Goal: Check status: Check status

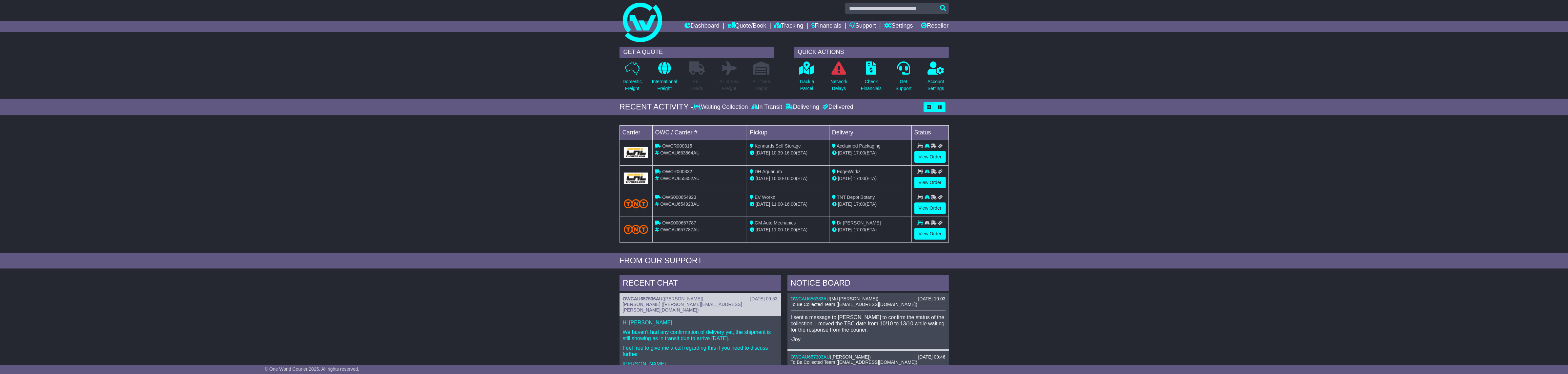
scroll to position [202, 0]
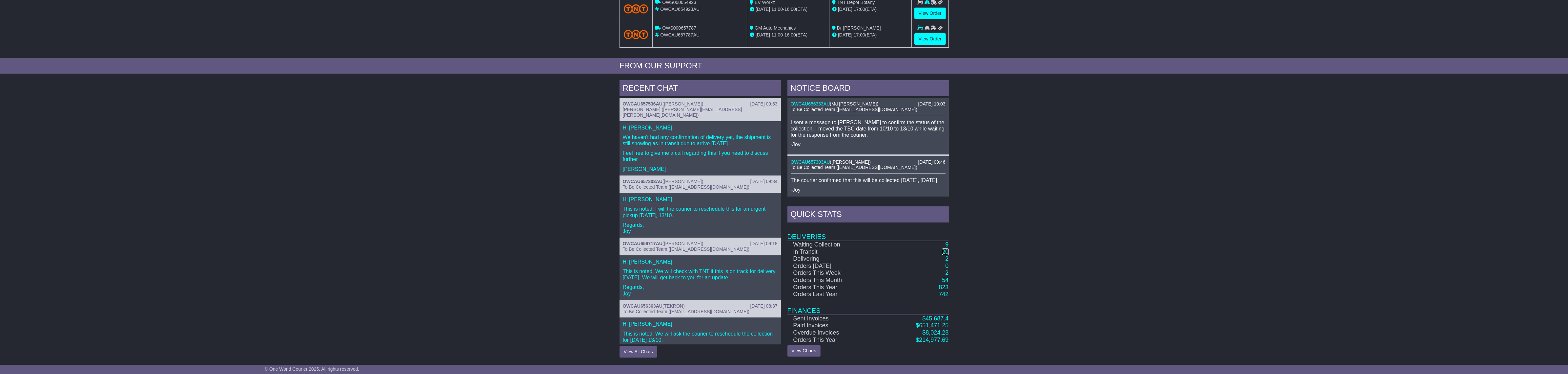
click at [942, 251] on link "20" at bounding box center [944, 251] width 6 height 6
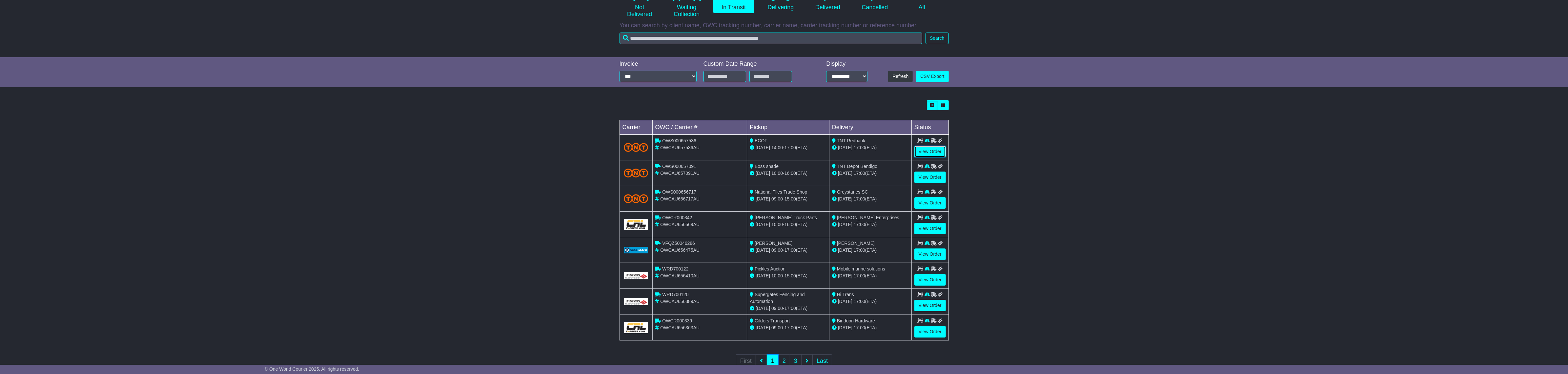
scroll to position [114, 0]
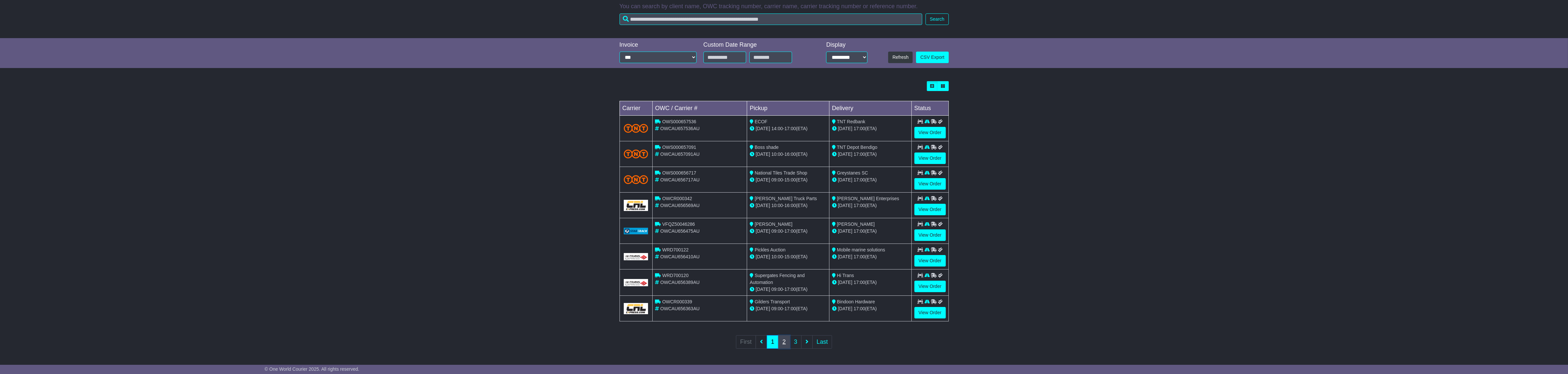
click at [784, 342] on link "2" at bounding box center [784, 342] width 12 height 13
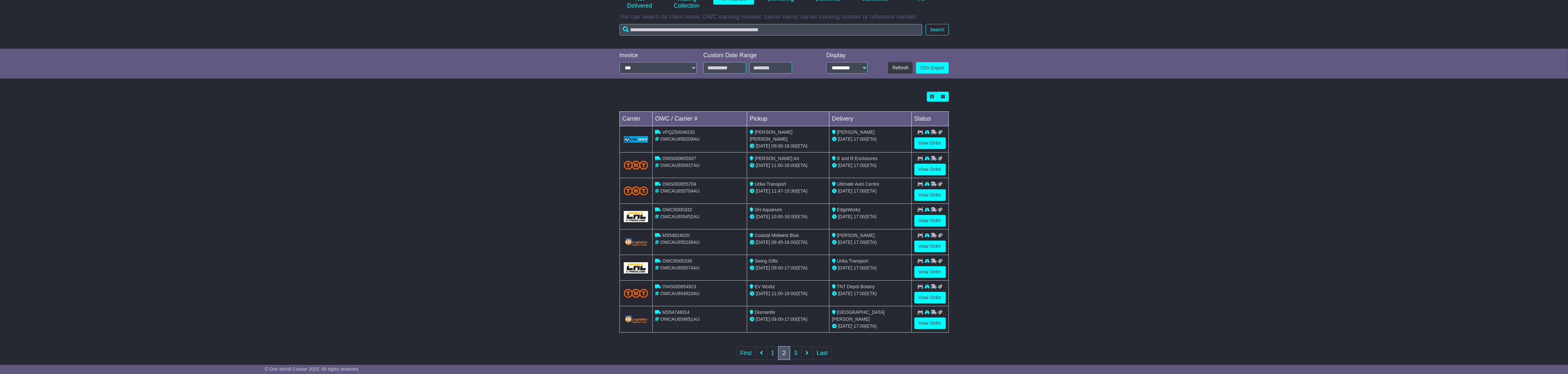
scroll to position [114, 0]
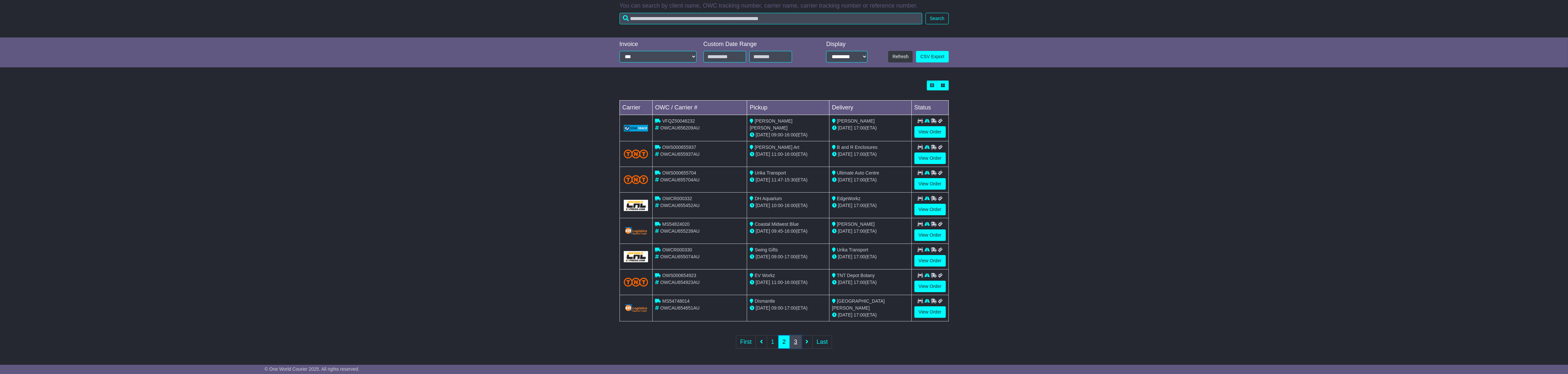
click at [798, 342] on link "3" at bounding box center [795, 342] width 12 height 13
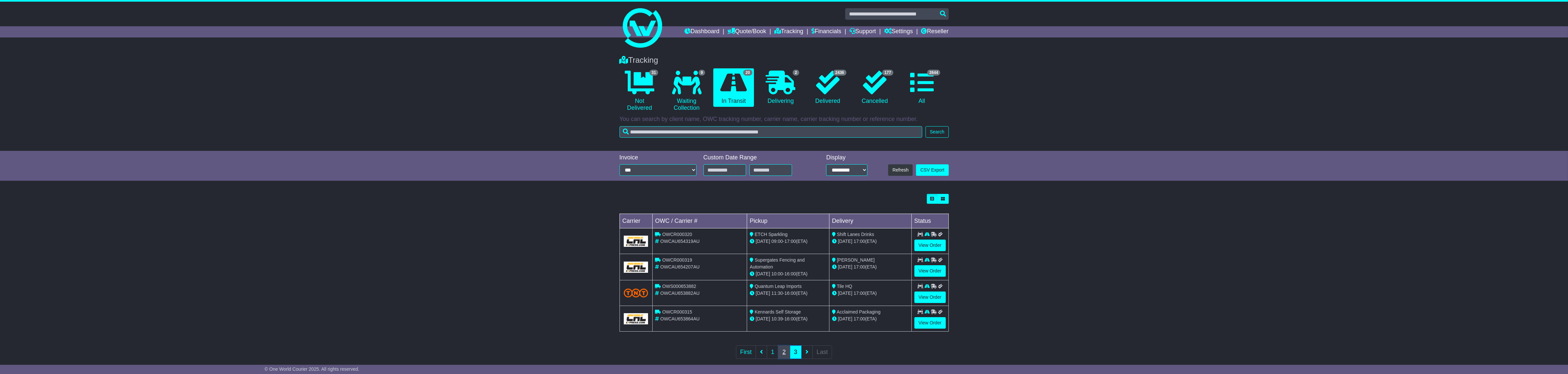
click at [782, 349] on link "2" at bounding box center [784, 351] width 12 height 13
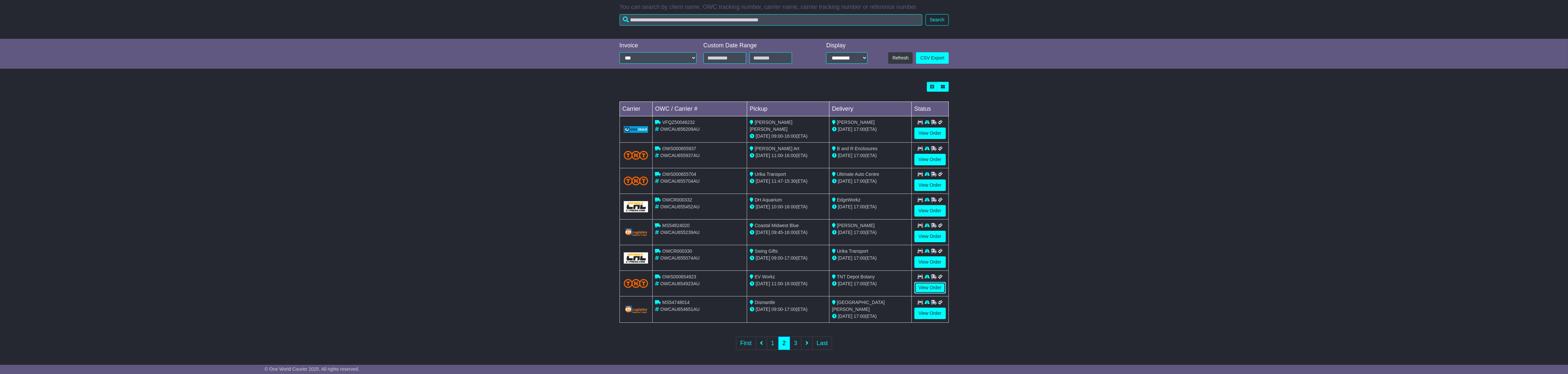
scroll to position [114, 0]
click at [793, 339] on link "3" at bounding box center [795, 342] width 12 height 13
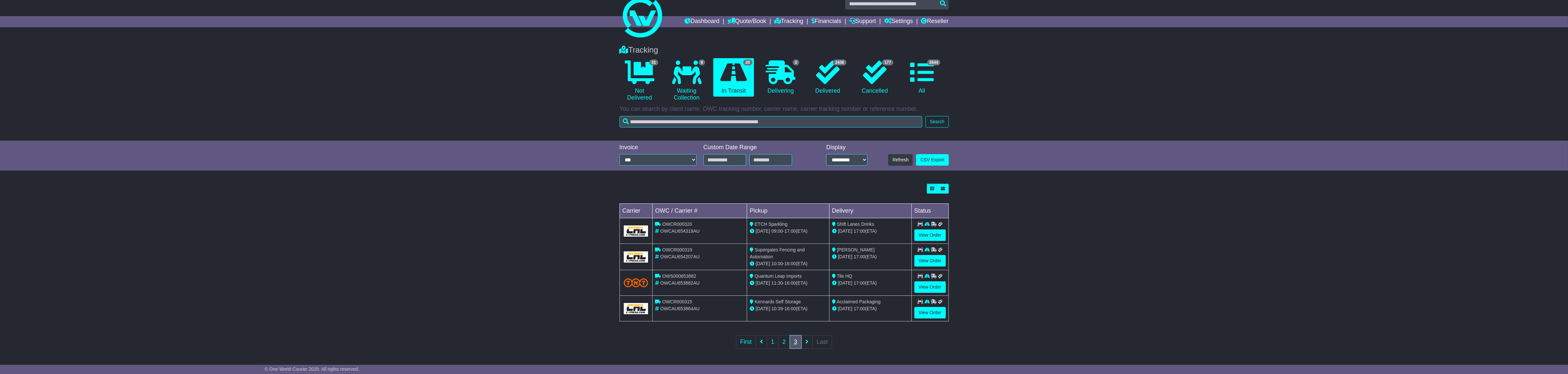
scroll to position [0, 0]
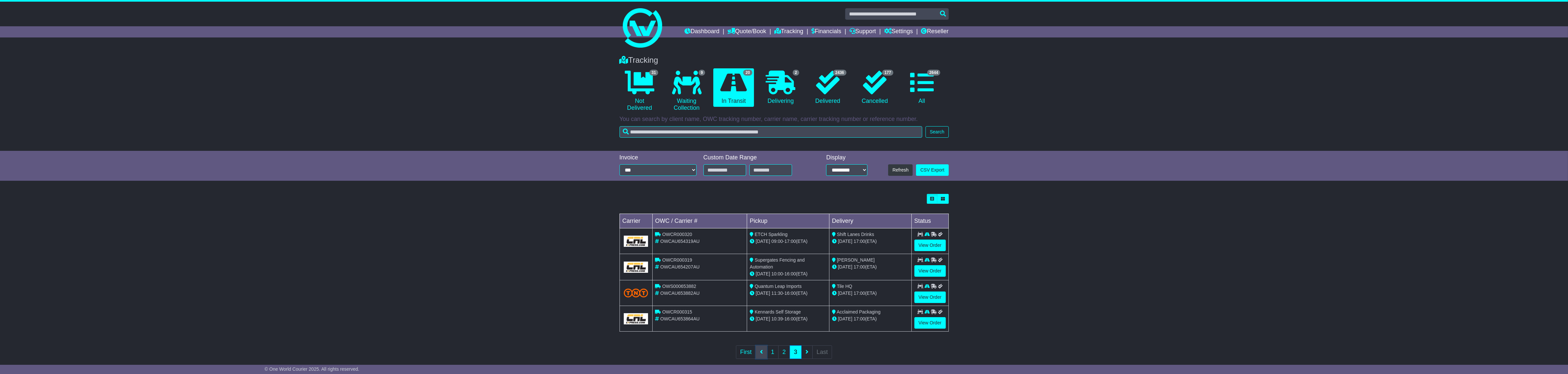
click at [765, 355] on link at bounding box center [761, 351] width 11 height 13
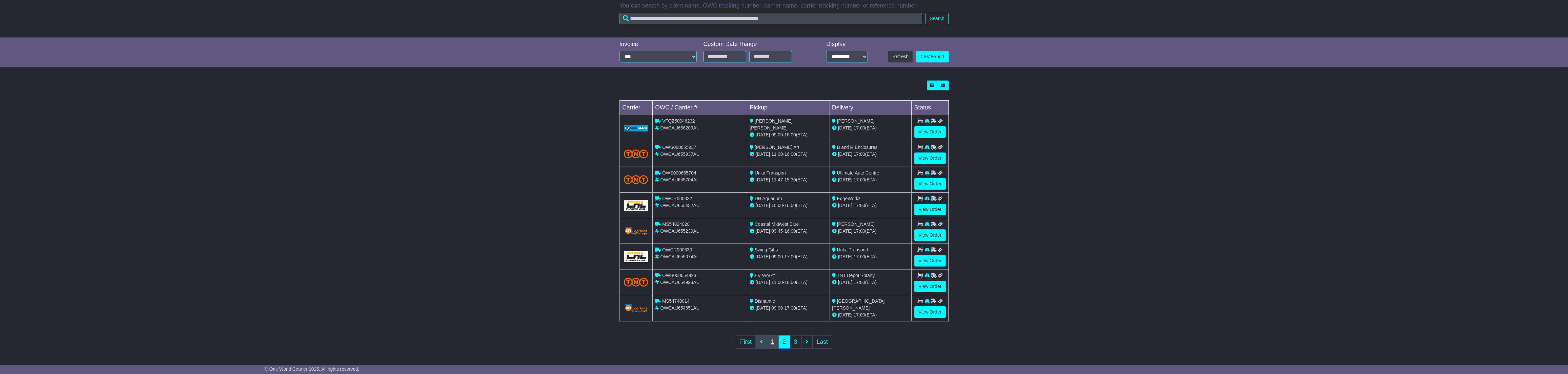
scroll to position [114, 0]
click at [773, 342] on link "1" at bounding box center [772, 342] width 12 height 13
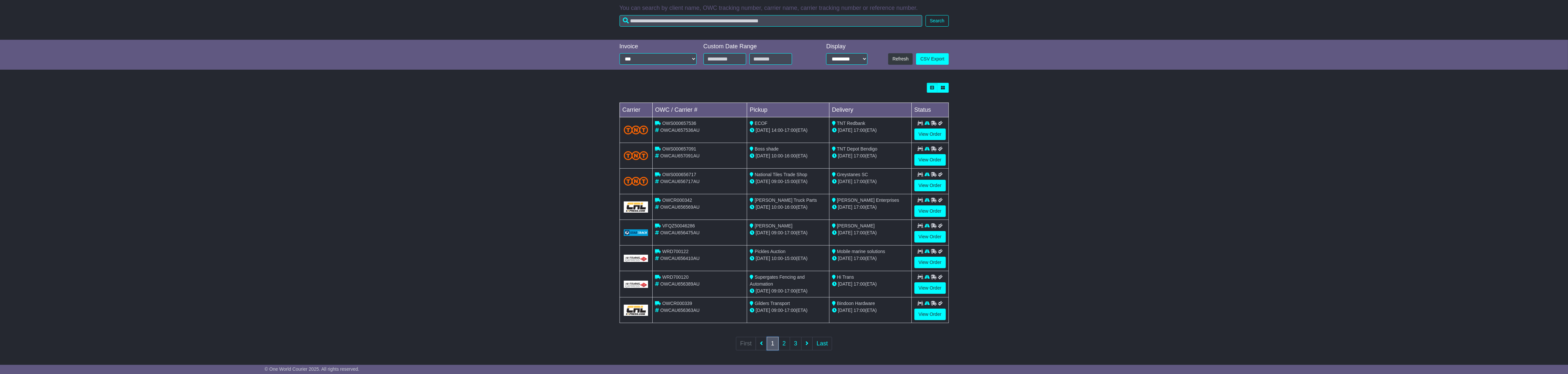
scroll to position [114, 0]
click at [944, 190] on td "View Order" at bounding box center [930, 179] width 37 height 25
click at [939, 187] on link "View Order" at bounding box center [930, 183] width 32 height 11
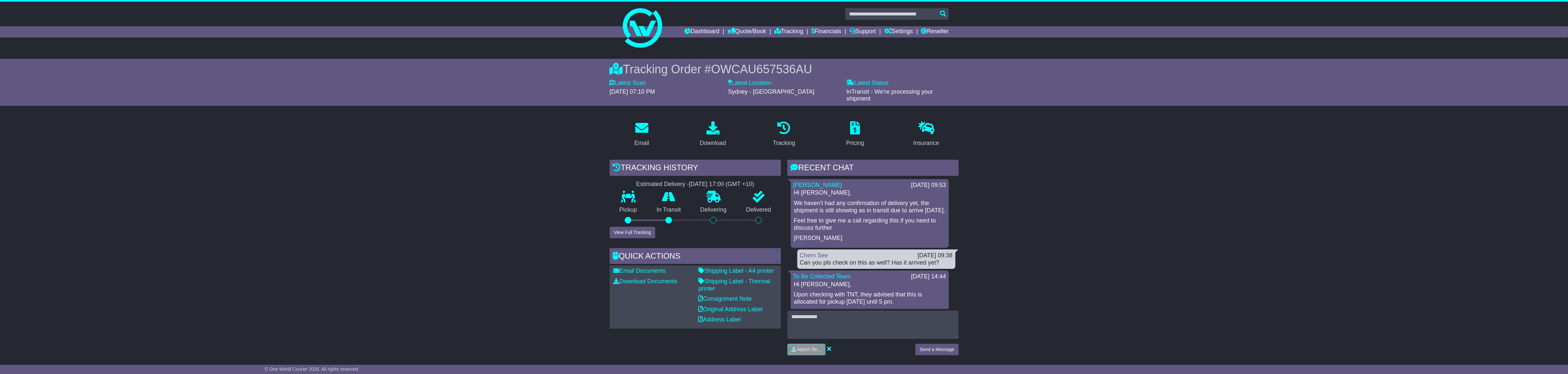
click at [784, 59] on div "Tracking Order # OWCAU657536AU Latest Scan [DATE] 07:10 PM Latest Status - InTr…" at bounding box center [784, 82] width 335 height 47
click at [784, 59] on div "Tracking Order # OWCAU657536AU Latest Scan 10 October 2025 - 07:10 PM Latest St…" at bounding box center [784, 82] width 335 height 47
click at [786, 66] on span "OWCAU657536AU" at bounding box center [761, 68] width 101 height 13
click at [791, 76] on div "Tracking Order # OWCAU657536AU" at bounding box center [784, 69] width 349 height 14
click at [791, 66] on span "OWCAU657536AU" at bounding box center [761, 68] width 101 height 13
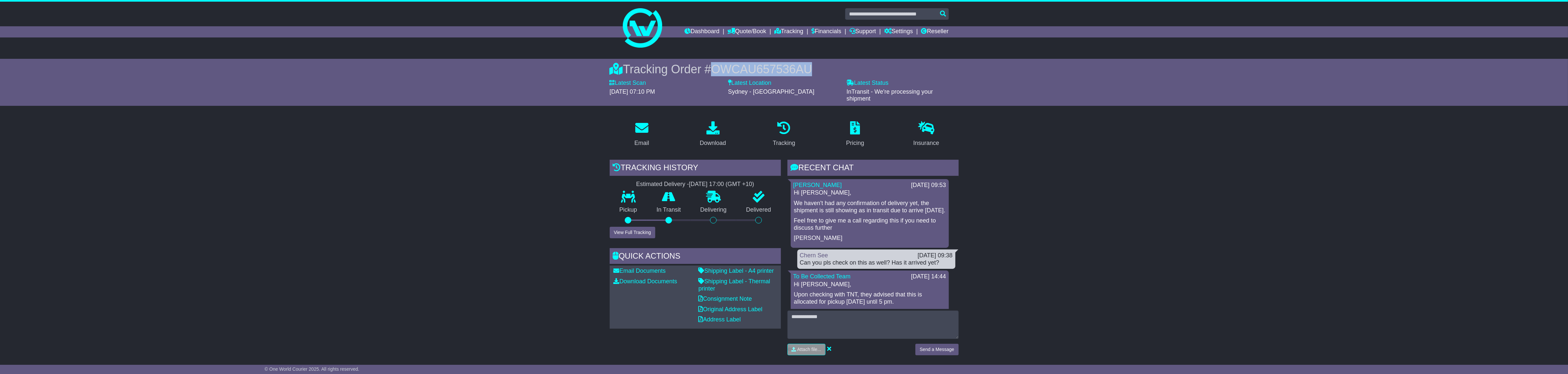
click at [791, 66] on span "OWCAU657536AU" at bounding box center [761, 68] width 101 height 13
copy span "OWCAU657536AU"
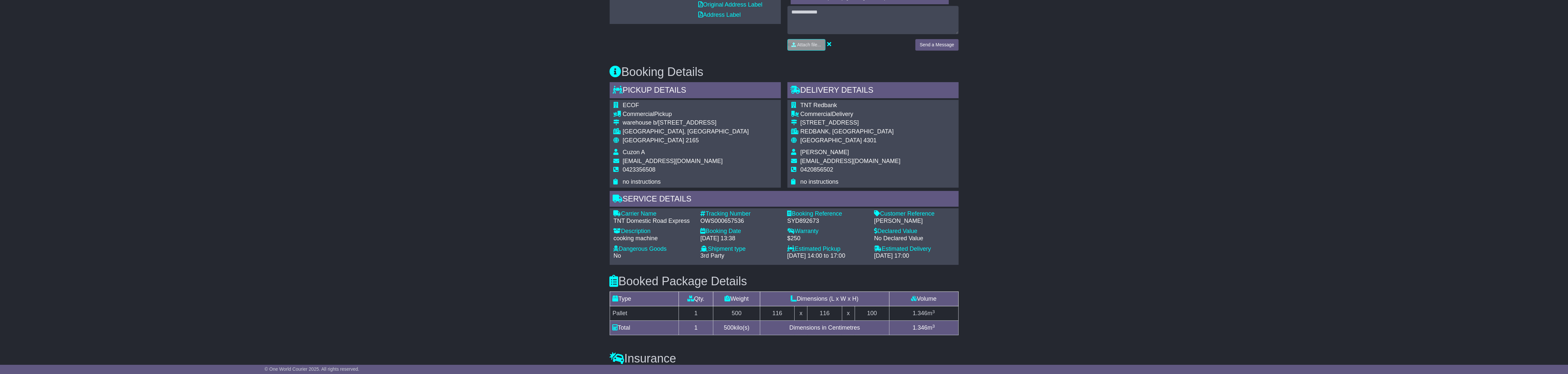
scroll to position [267, 0]
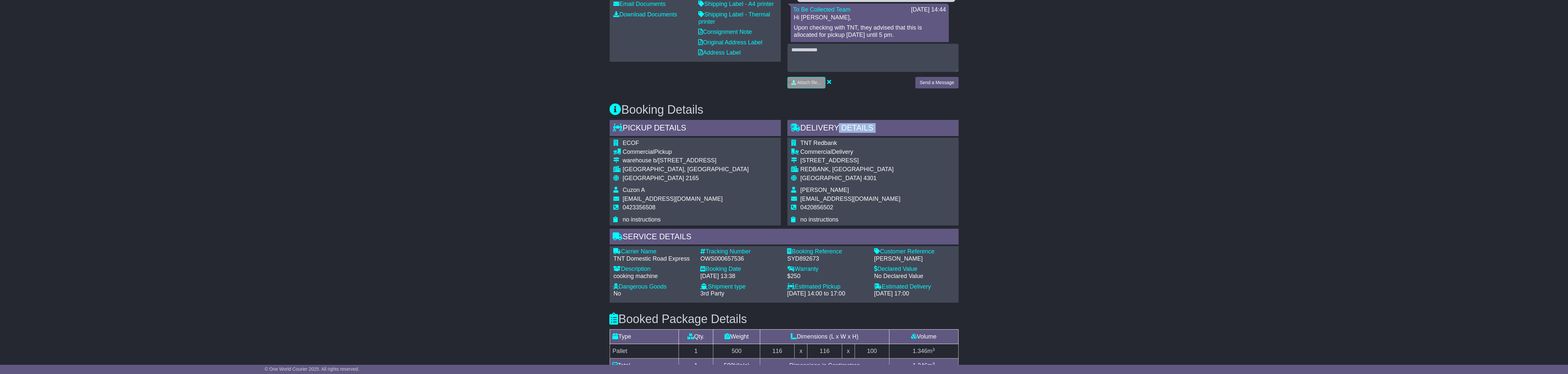
drag, startPoint x: 858, startPoint y: 140, endPoint x: 818, endPoint y: 142, distance: 40.0
click at [833, 137] on div "Delivery Details - Tail Lift TNT Redbank Commercial Delivery 48 Monash Rd REDBA…" at bounding box center [872, 172] width 171 height 105
click at [819, 150] on span "Commercial" at bounding box center [816, 151] width 32 height 6
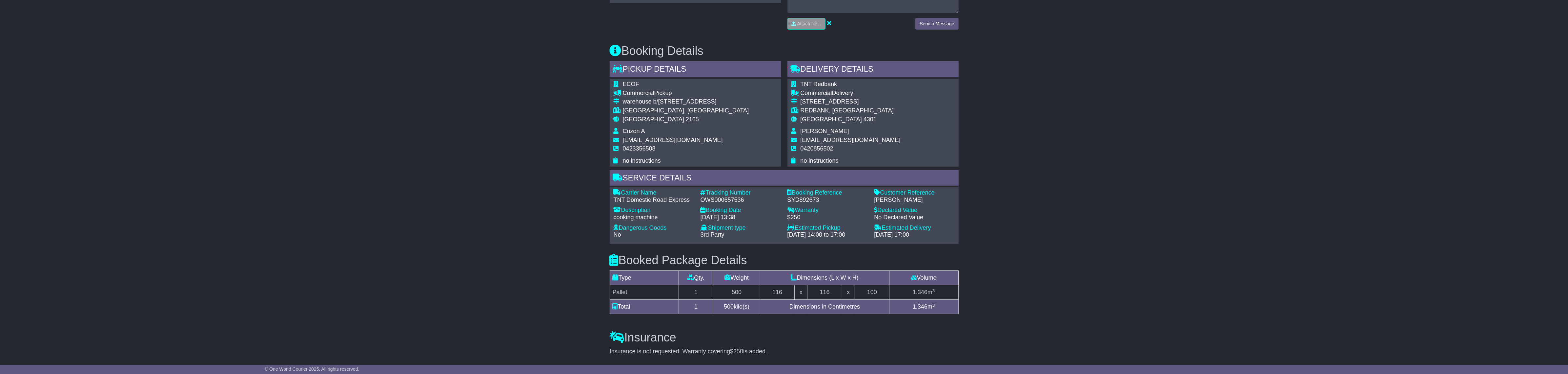
scroll to position [308, 0]
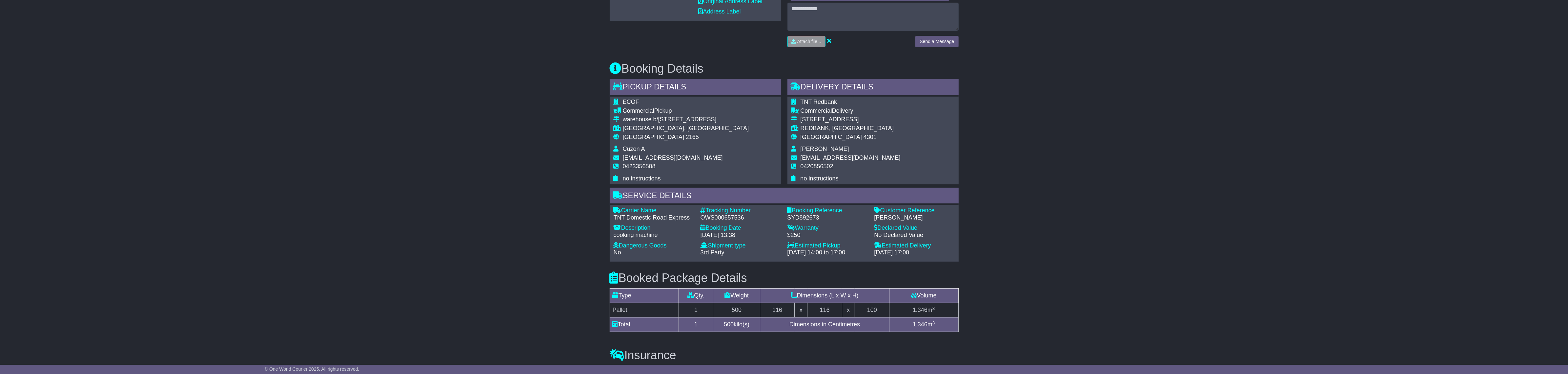
click at [517, 241] on div "Email Download Tracking Pricing Insurance" at bounding box center [784, 145] width 1568 height 675
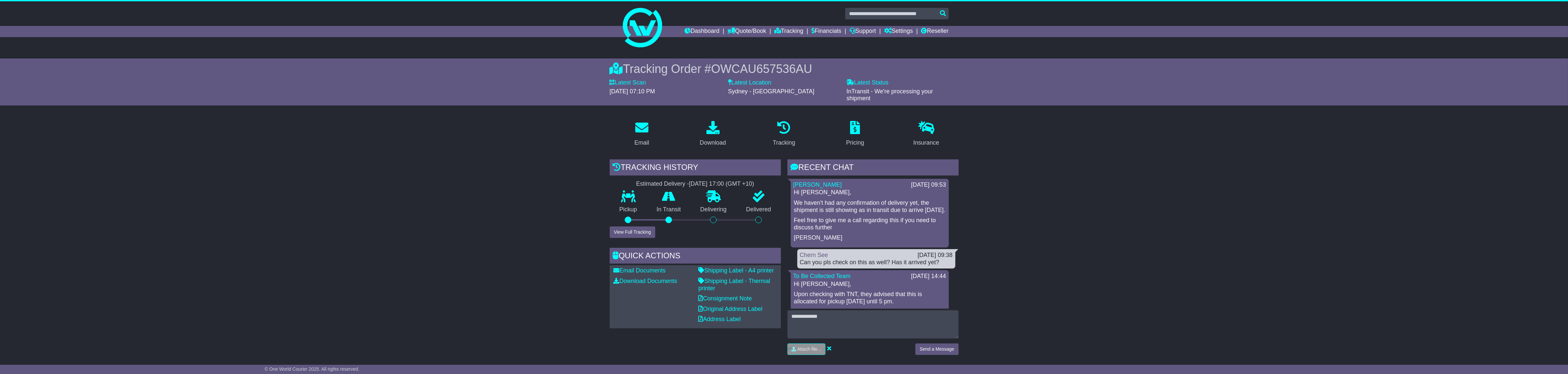
scroll to position [0, 0]
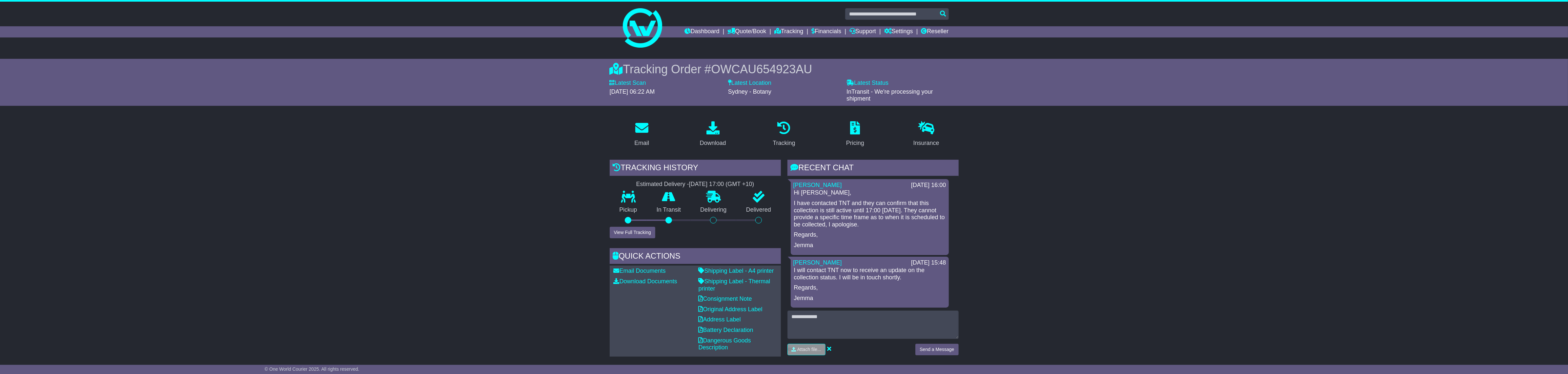
click at [803, 69] on span "OWCAU654923AU" at bounding box center [761, 68] width 101 height 13
click at [802, 68] on span "OWCAU654923AU" at bounding box center [761, 68] width 101 height 13
click at [749, 59] on div "Tracking Order # OWCAU654923AU Latest Scan 13 October 2025 - 06:22 AM Latest St…" at bounding box center [784, 82] width 335 height 47
click at [760, 68] on span "OWCAU654923AU" at bounding box center [761, 68] width 101 height 13
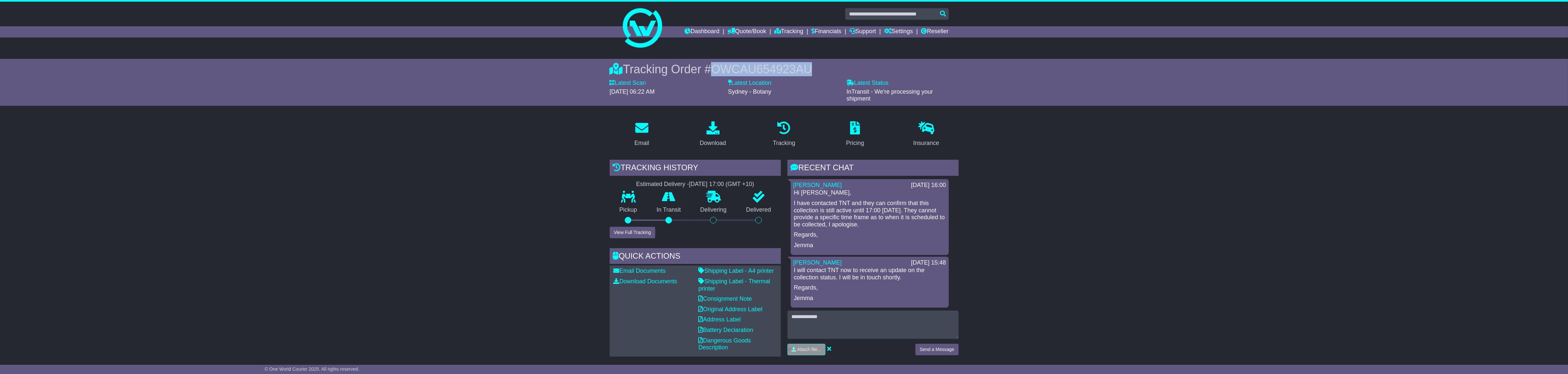
copy span "OWCAU654923AU"
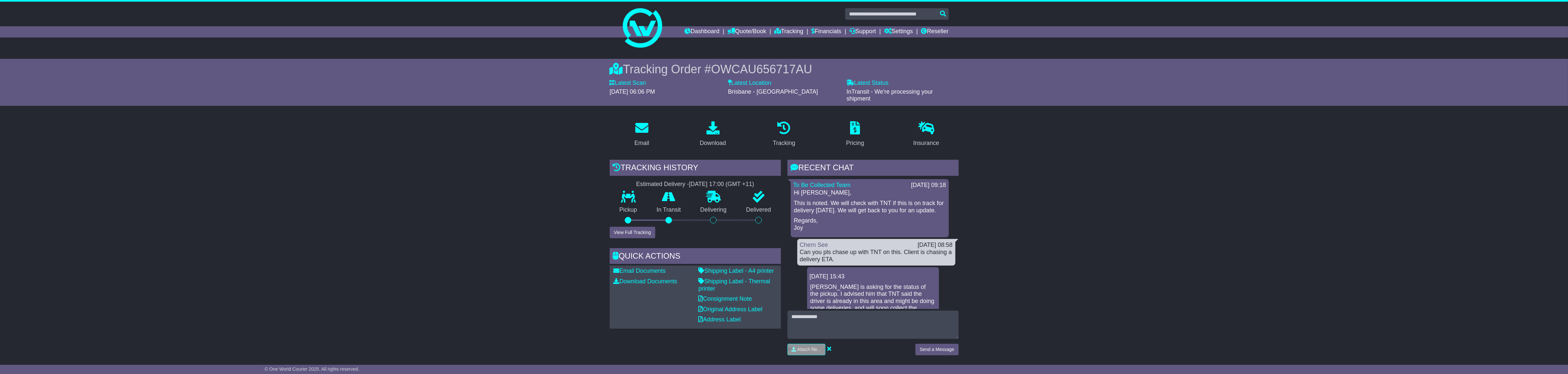
click at [774, 68] on span "OWCAU656717AU" at bounding box center [761, 68] width 101 height 13
copy span "OWCAU656717AU"
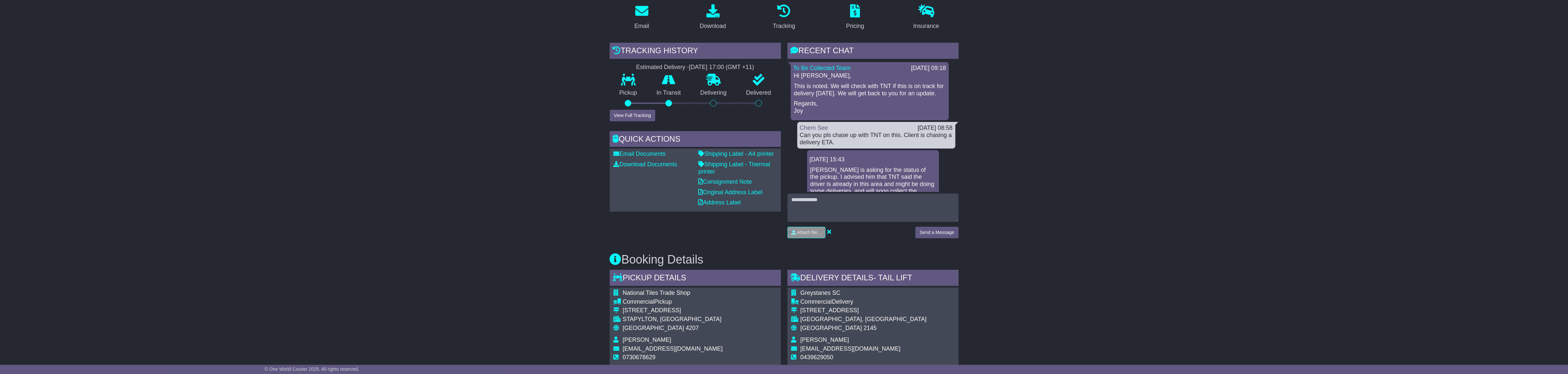
scroll to position [246, 0]
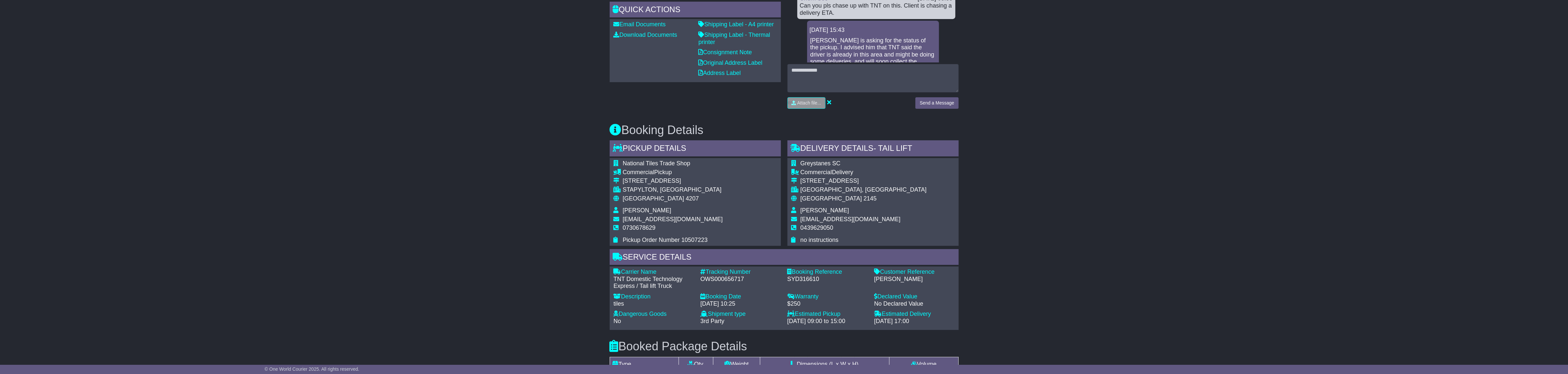
click at [707, 279] on div "OWS000656717" at bounding box center [741, 279] width 80 height 7
copy div "OWS000656717"
click at [741, 279] on div "OWS000656717" at bounding box center [741, 279] width 80 height 7
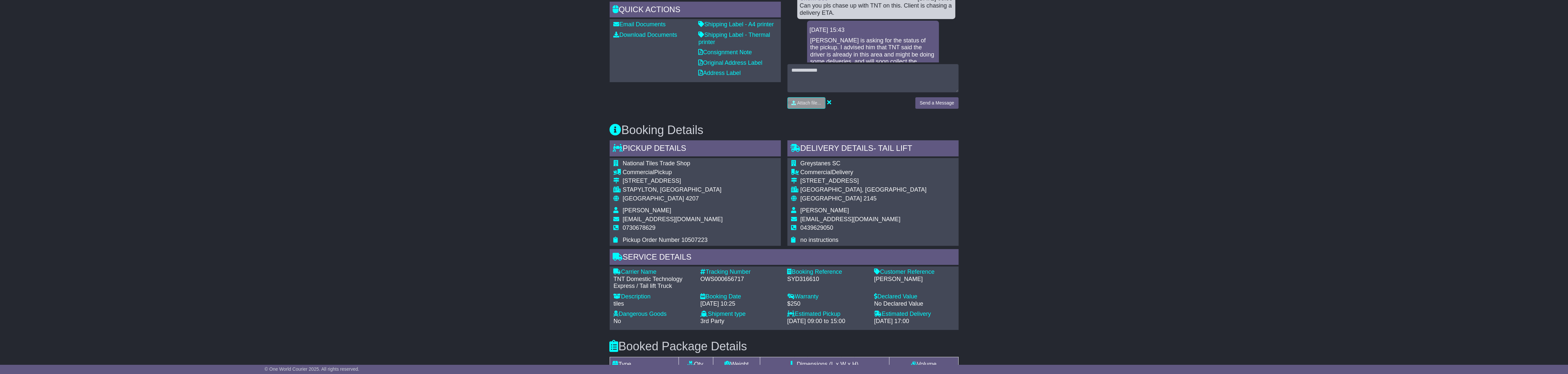
click at [486, 169] on div "Email Download Tracking Pricing Insurance" at bounding box center [784, 210] width 1568 height 682
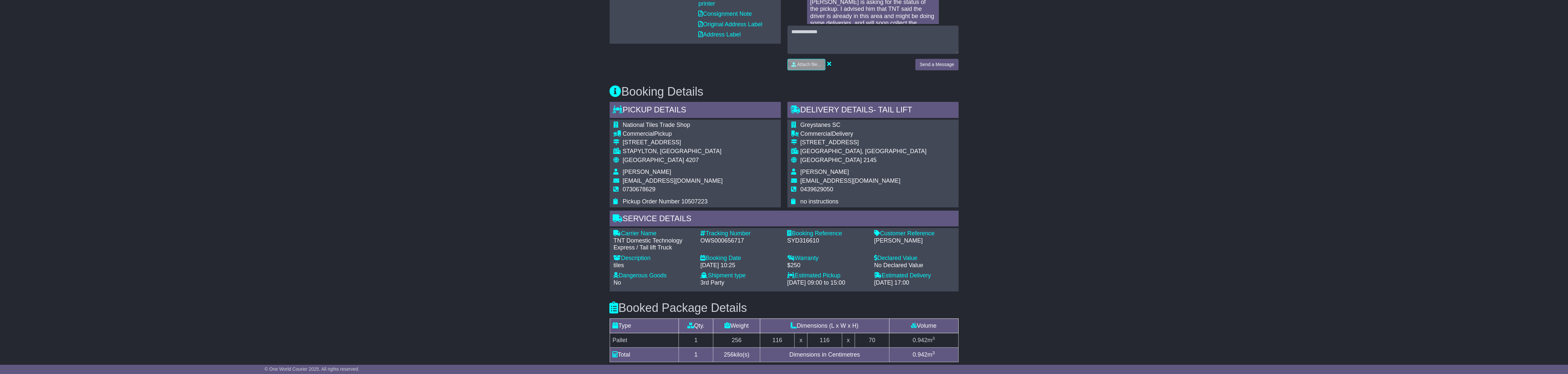
scroll to position [274, 0]
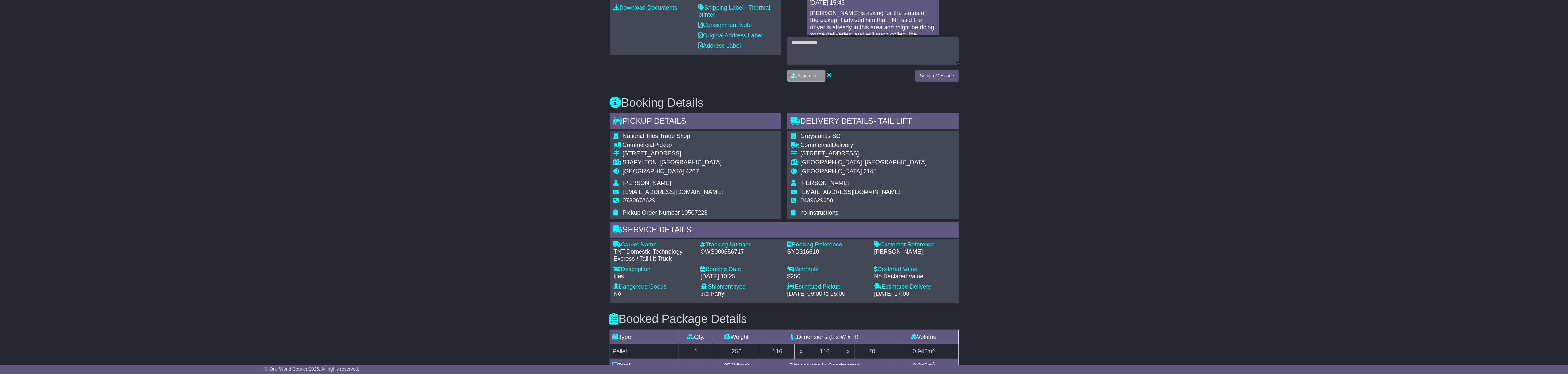
click at [729, 253] on div "OWS000656717" at bounding box center [741, 252] width 80 height 7
copy div "OWS000656717"
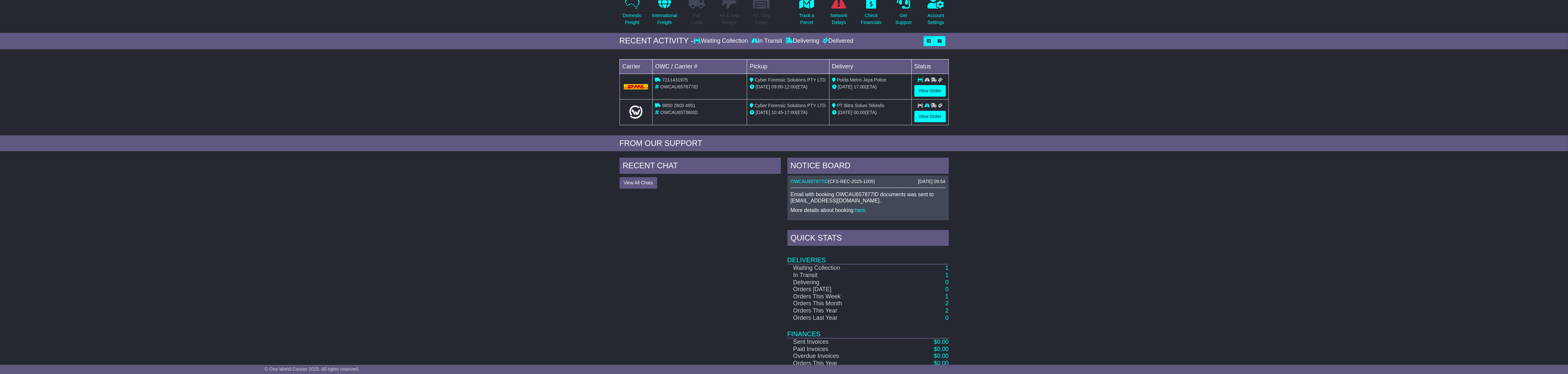
scroll to position [82, 0]
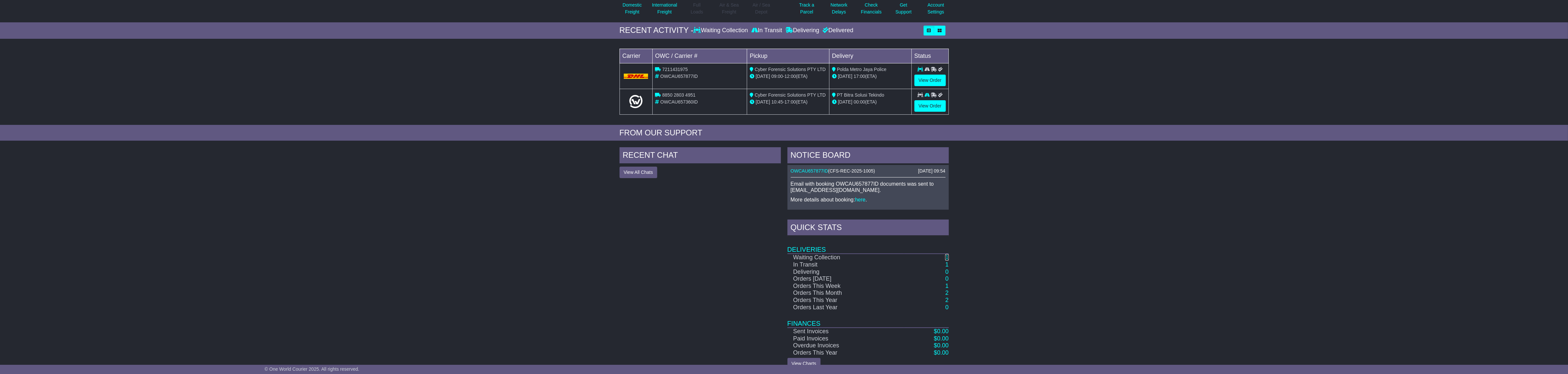
click at [946, 258] on link "1" at bounding box center [946, 257] width 4 height 6
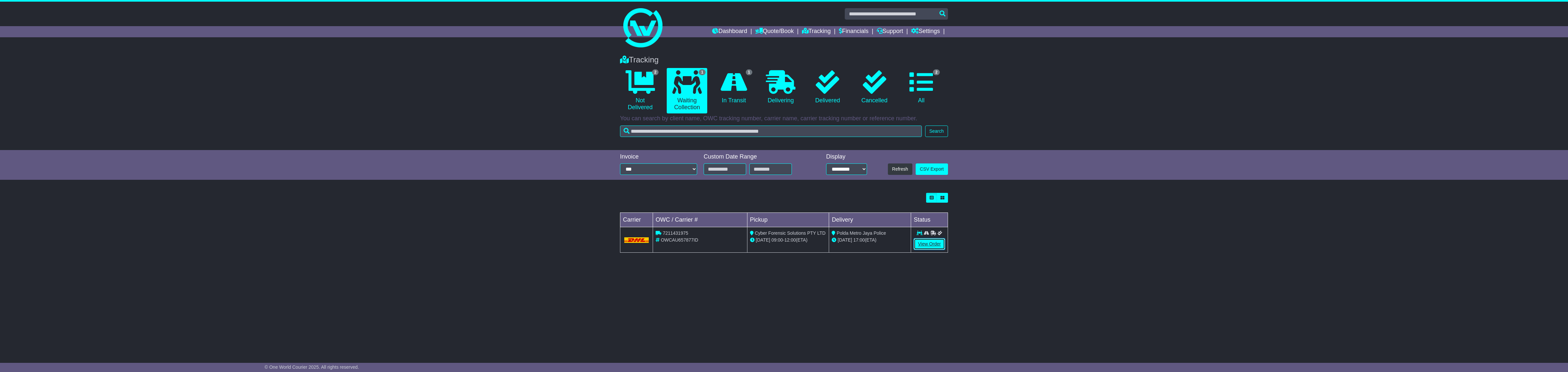
click at [925, 242] on link "View Order" at bounding box center [929, 244] width 32 height 11
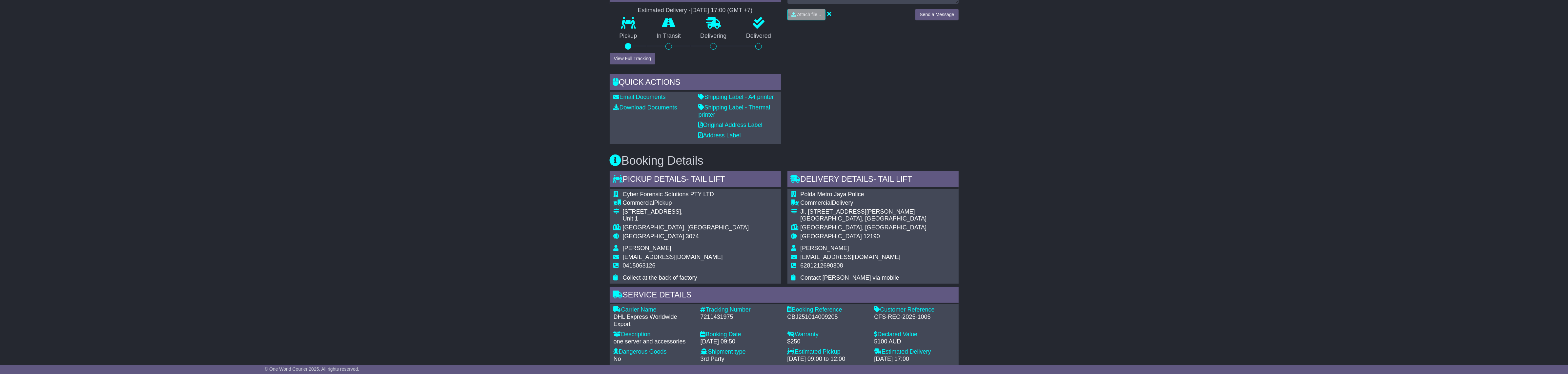
scroll to position [505, 0]
